Goal: Book appointment/travel/reservation

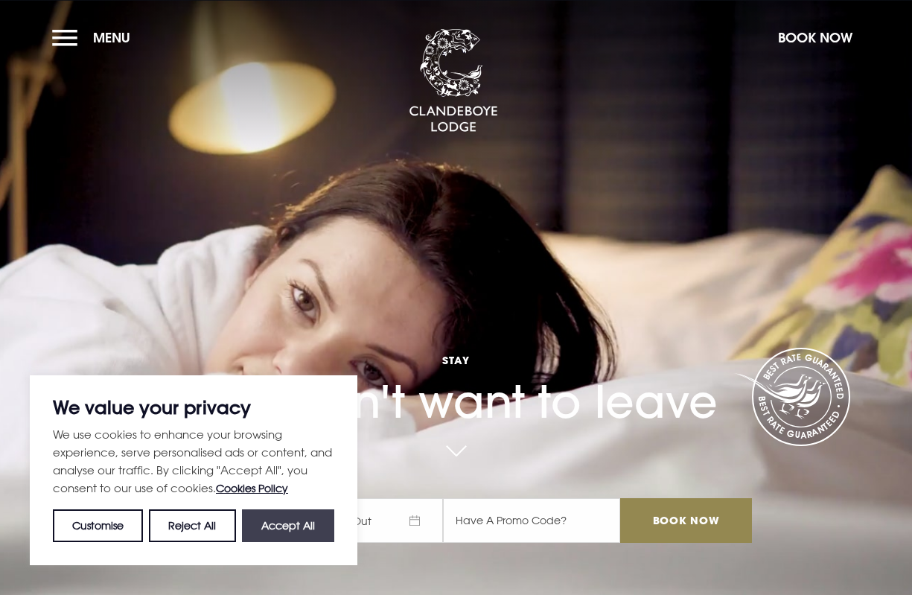
click at [302, 529] on button "Accept All" at bounding box center [288, 525] width 92 height 33
checkbox input "true"
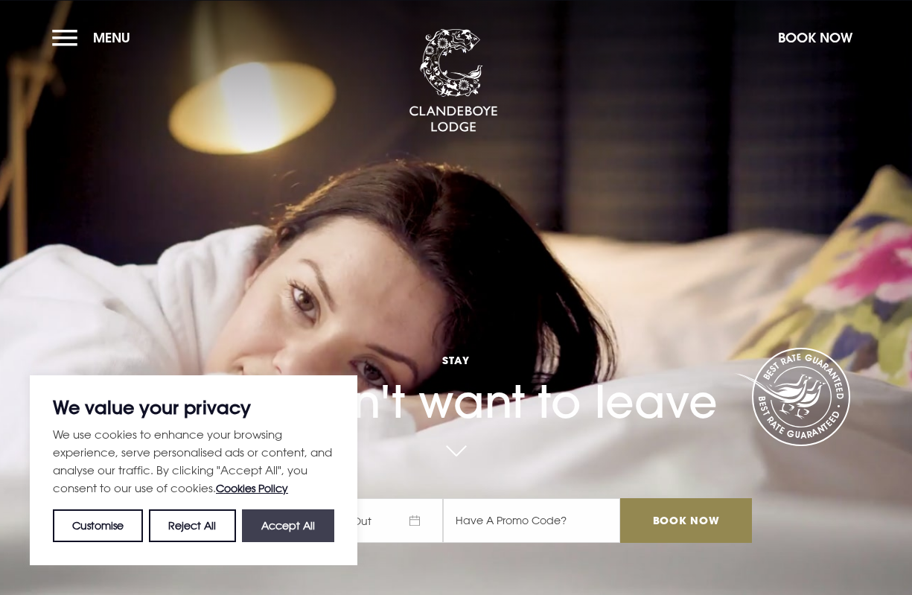
checkbox input "true"
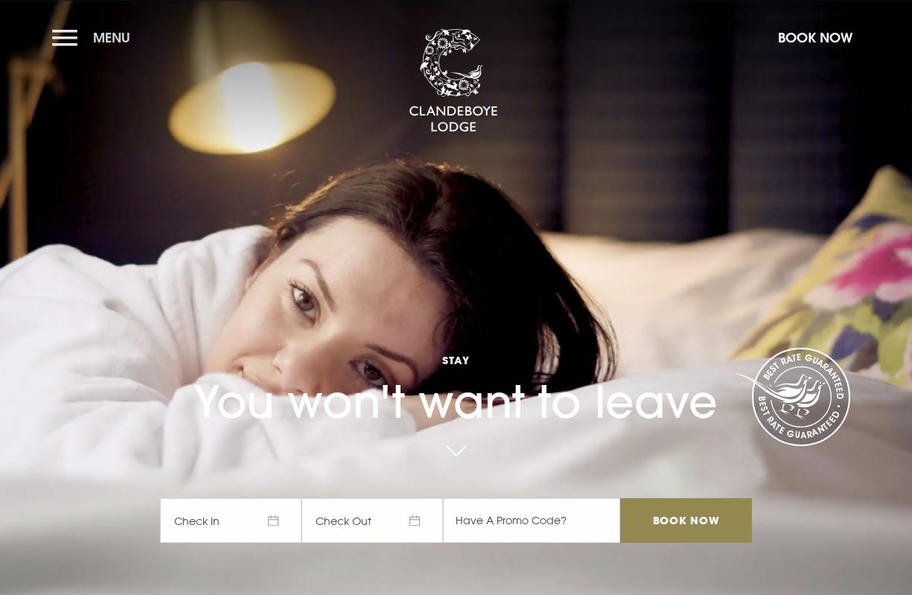
click at [78, 42] on button "Menu" at bounding box center [95, 38] width 86 height 32
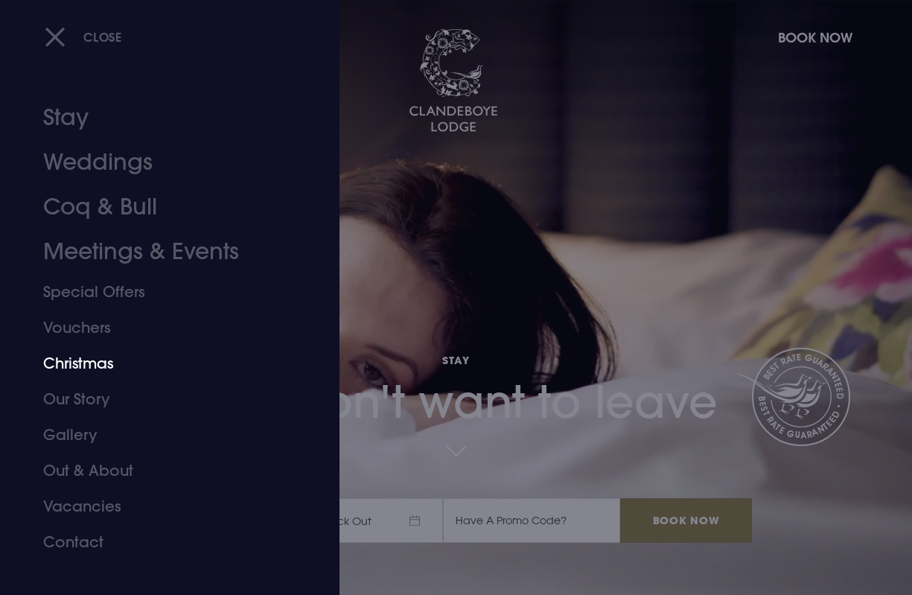
click at [83, 362] on link "Christmas" at bounding box center [159, 363] width 233 height 36
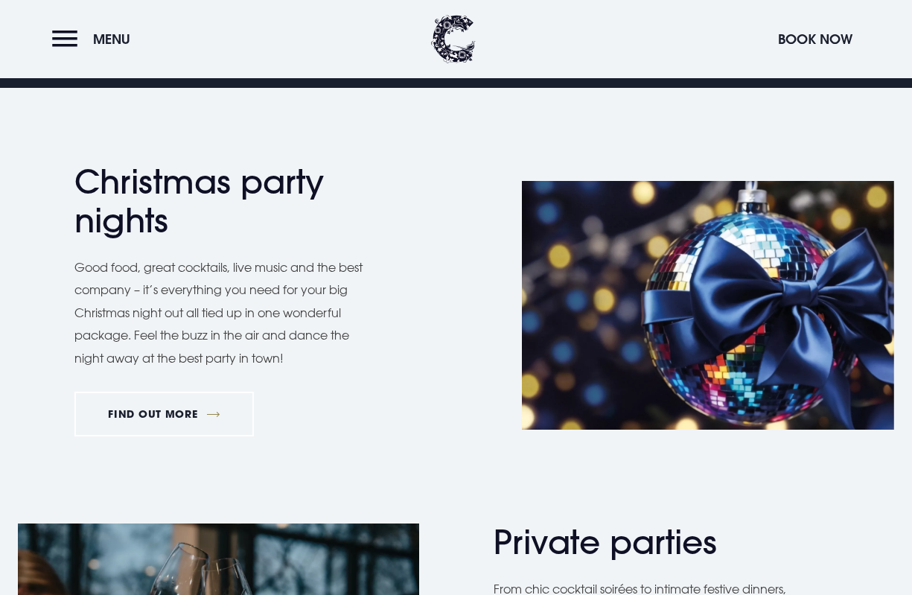
scroll to position [629, 0]
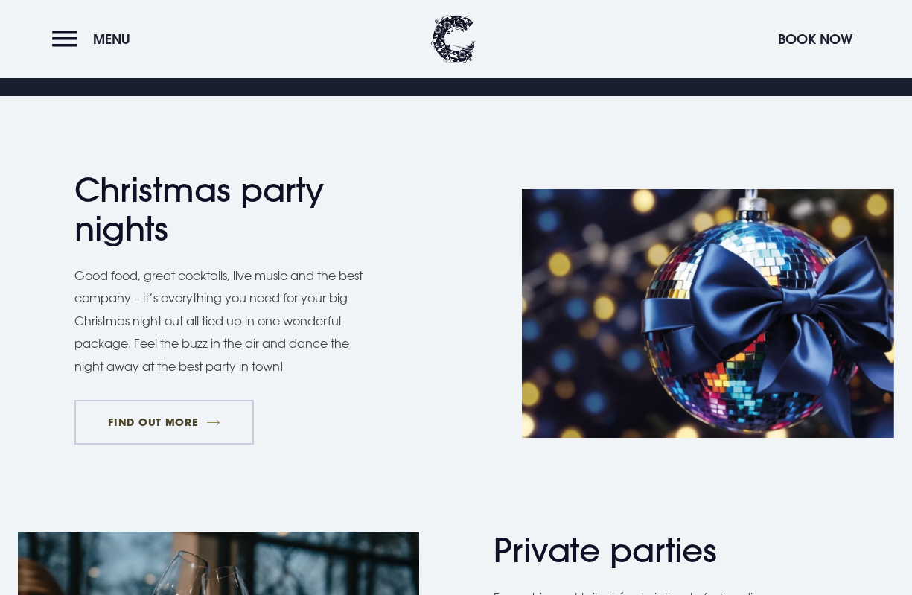
click at [195, 406] on link "FIND OUT MORE" at bounding box center [163, 422] width 179 height 45
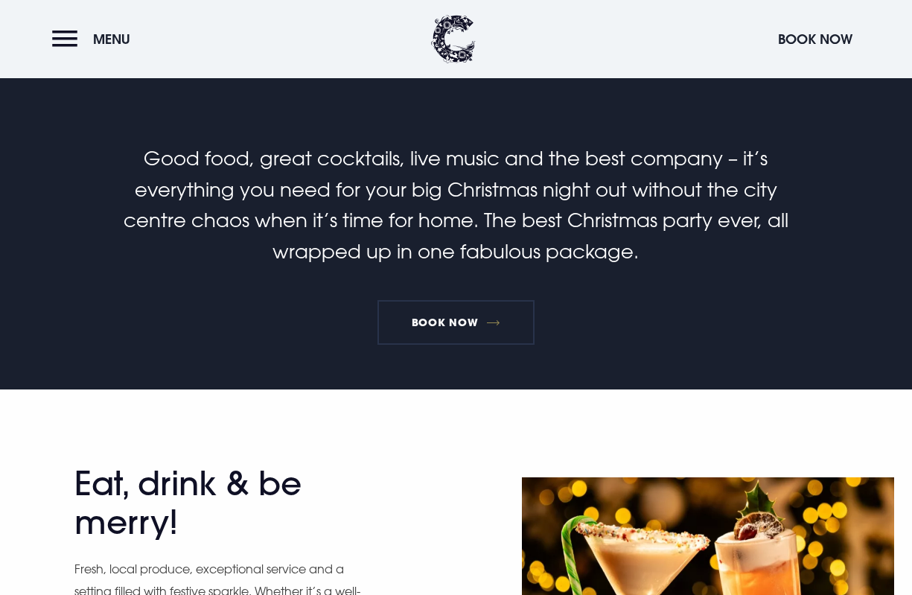
scroll to position [382, 0]
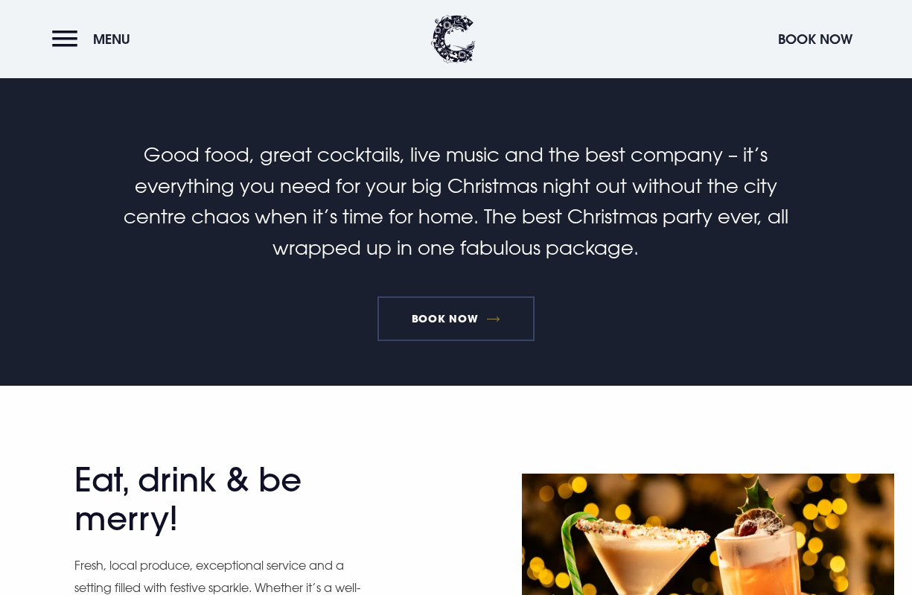
click at [490, 320] on link "Book Now" at bounding box center [455, 318] width 156 height 45
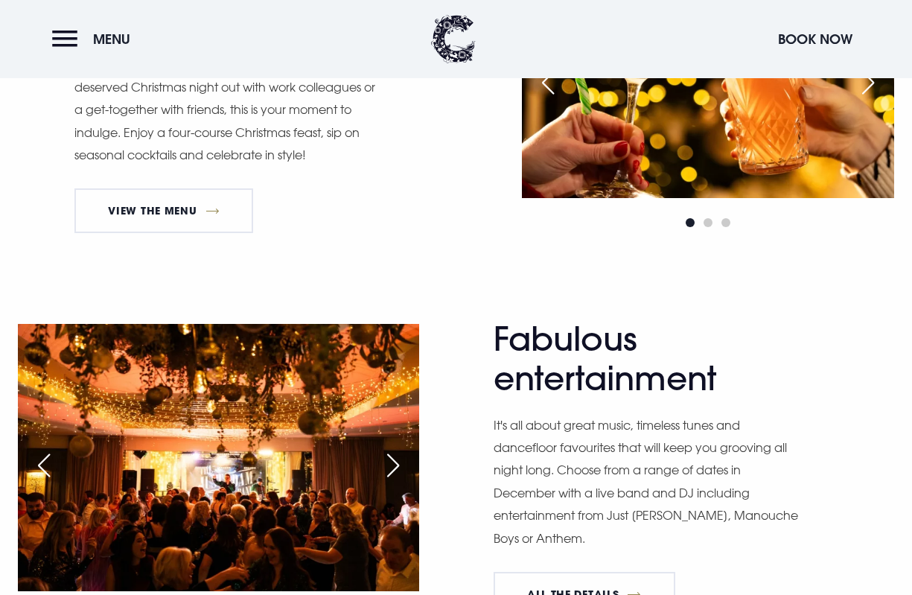
scroll to position [947, 0]
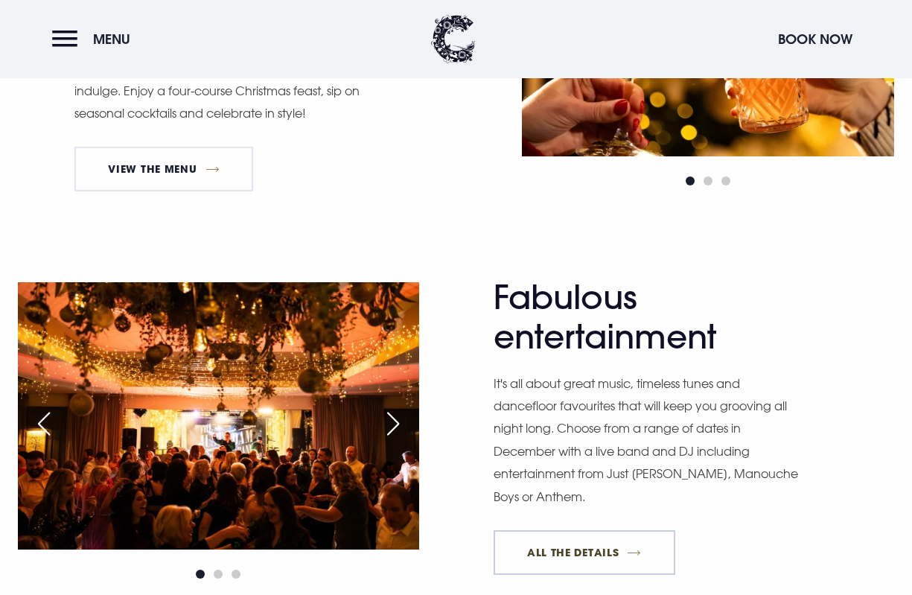
click at [561, 546] on link "All The Details" at bounding box center [584, 552] width 182 height 45
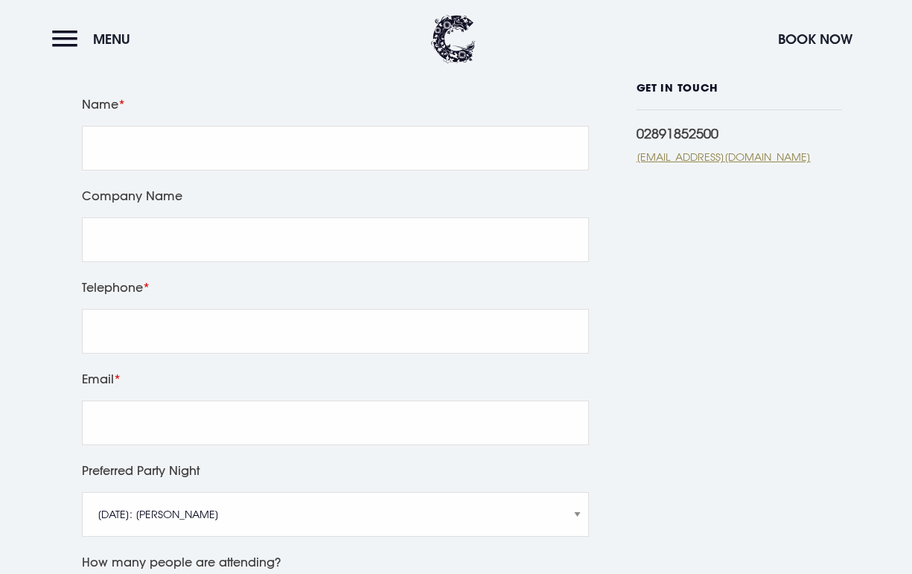
scroll to position [428, 0]
